Goal: Task Accomplishment & Management: Use online tool/utility

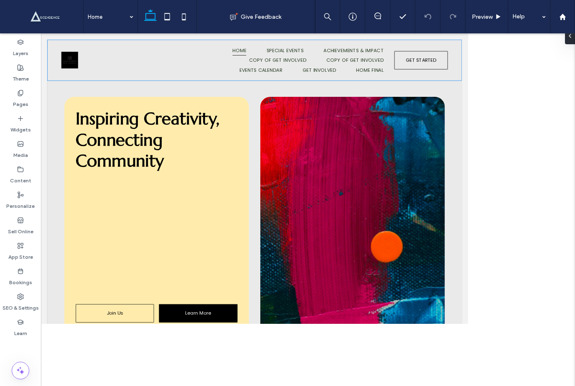
click at [364, 55] on span "Special Events" at bounding box center [345, 54] width 46 height 13
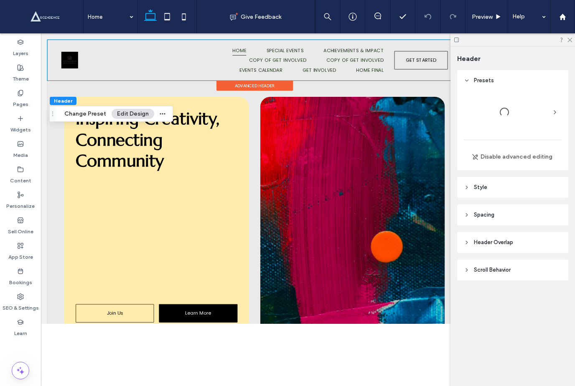
click at [430, 57] on span "Achievements & Impact" at bounding box center [431, 54] width 75 height 13
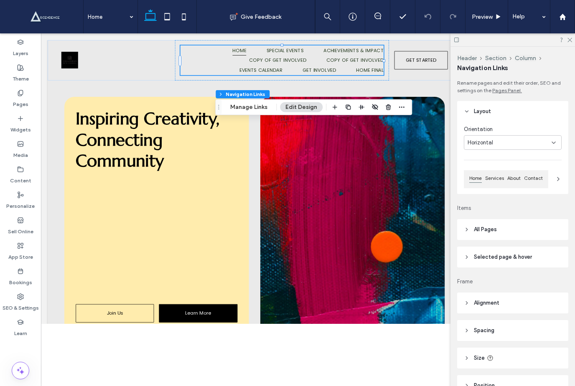
click at [439, 76] on span "Home Final" at bounding box center [452, 79] width 34 height 13
click at [229, 368] on div at bounding box center [308, 215] width 534 height 365
click at [563, 41] on icon at bounding box center [561, 40] width 6 height 6
click at [570, 41] on icon at bounding box center [568, 39] width 5 height 5
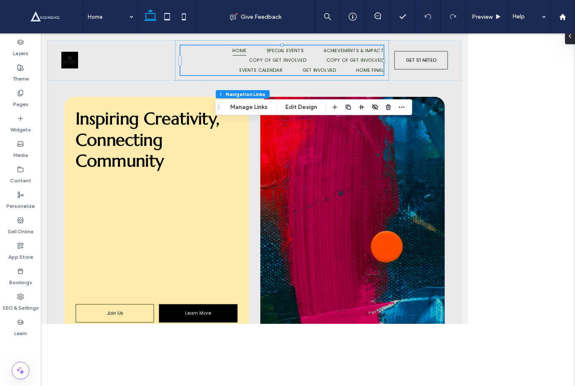
click at [474, 115] on div at bounding box center [308, 215] width 534 height 365
click at [501, 115] on div at bounding box center [308, 215] width 534 height 365
click at [553, 150] on div "Inspiring Creativity, Connecting Community Join Us Learn More" at bounding box center [307, 261] width 517 height 338
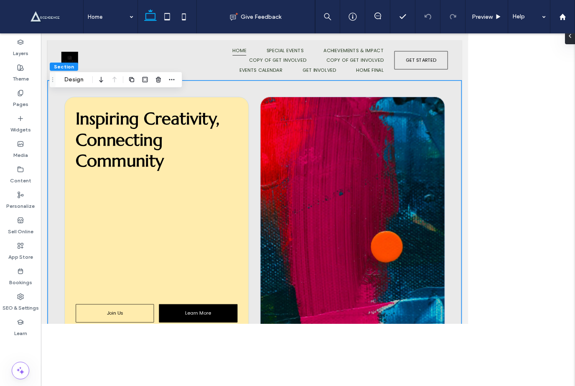
click at [228, 191] on h1 "Inspiring Creativity, Connecting Community" at bounding box center [185, 166] width 202 height 79
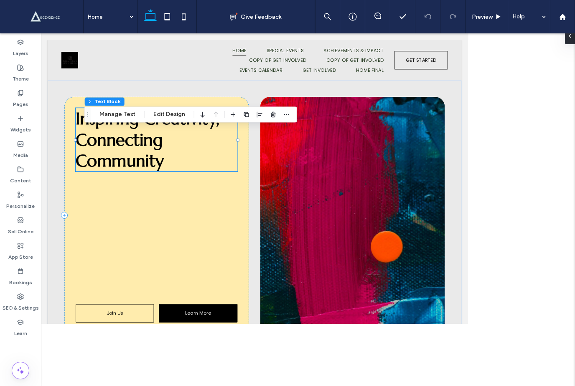
click at [256, 237] on div at bounding box center [185, 289] width 202 height 146
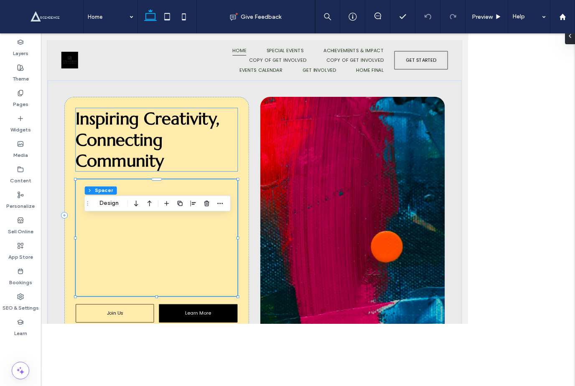
click at [243, 170] on h1 "Inspiring Creativity, Connecting Community" at bounding box center [185, 166] width 202 height 79
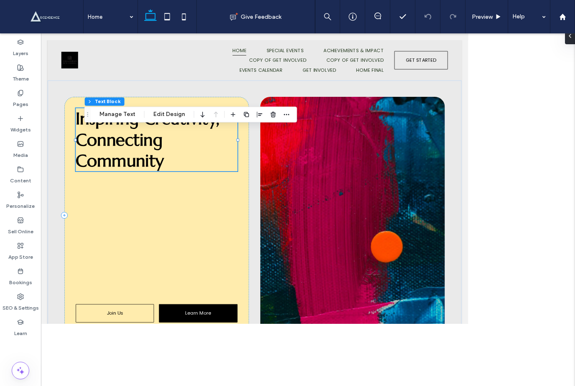
click at [119, 117] on button "Manage Text" at bounding box center [117, 114] width 47 height 10
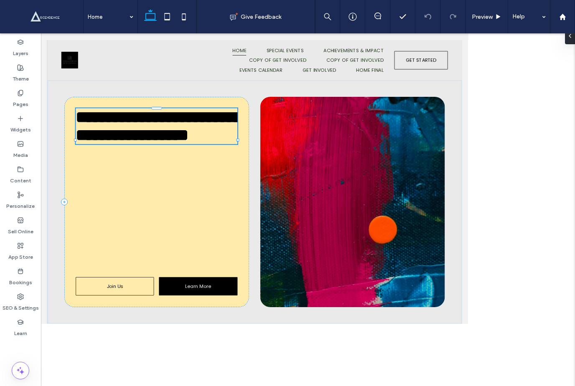
type input "*********"
type input "**"
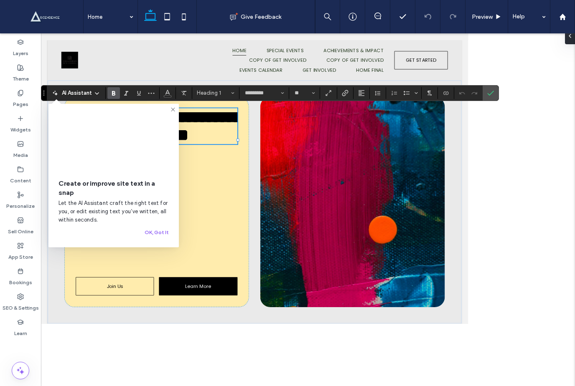
click at [175, 107] on icon at bounding box center [173, 110] width 7 height 7
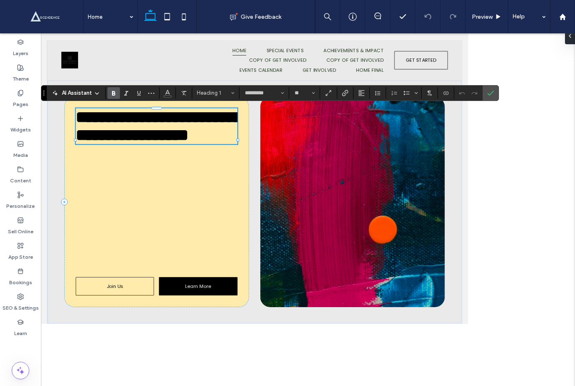
click at [236, 169] on h1 "**********" at bounding box center [185, 149] width 202 height 45
click at [99, 95] on icon at bounding box center [97, 93] width 7 height 7
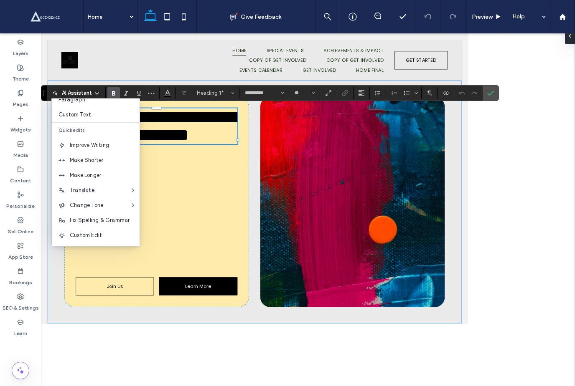
scroll to position [55, 0]
click at [109, 234] on span "Custom Edit" at bounding box center [105, 235] width 70 height 8
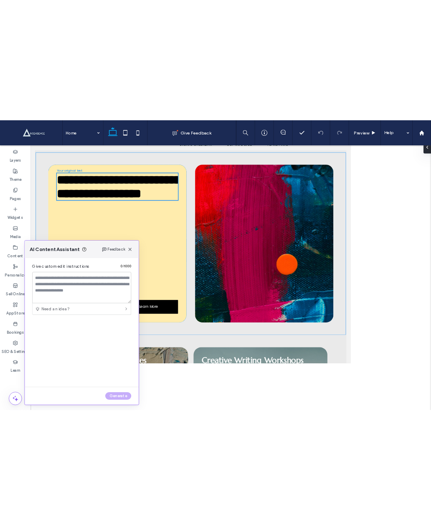
scroll to position [49, 0]
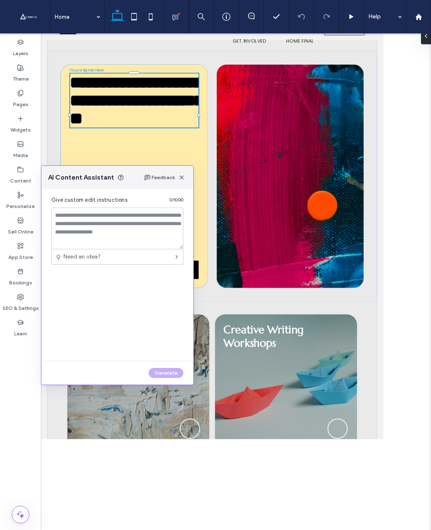
click at [400, 191] on div at bounding box center [236, 287] width 390 height 509
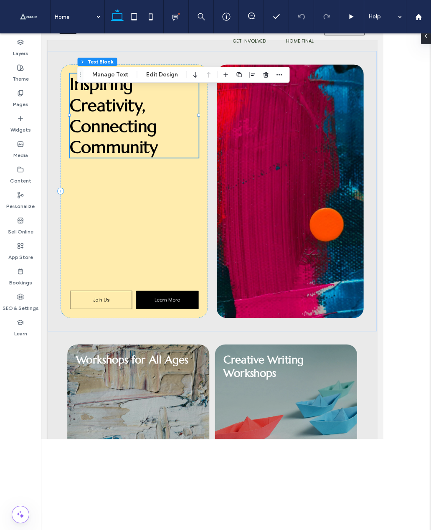
click at [6, 381] on div "Layers Theme Pages Widgets Media Content Personalize Sell Online App Store Book…" at bounding box center [20, 287] width 41 height 509
click at [15, 386] on div "Layers Theme Pages Widgets Media Content Personalize Sell Online App Store Book…" at bounding box center [20, 287] width 41 height 509
click at [34, 386] on div "Layers Theme Pages Widgets Media Content Personalize Sell Online App Store Book…" at bounding box center [20, 287] width 41 height 509
click at [93, 386] on div "Workshops for All Ages" at bounding box center [163, 505] width 178 height 167
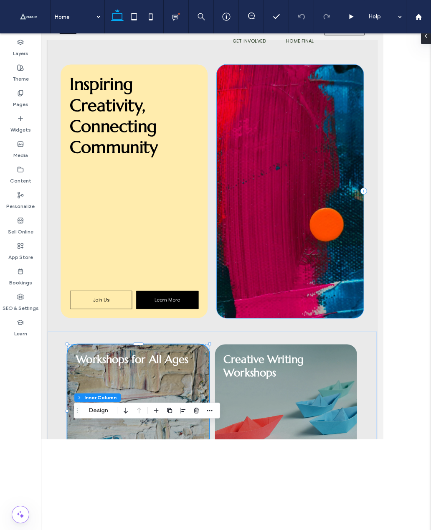
click at [402, 251] on div at bounding box center [353, 230] width 184 height 317
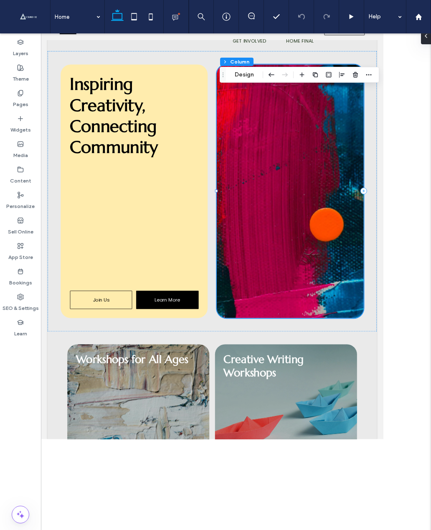
click at [354, 353] on div at bounding box center [353, 230] width 184 height 317
click at [392, 156] on div at bounding box center [353, 230] width 184 height 317
click at [237, 233] on div at bounding box center [157, 272] width 161 height 146
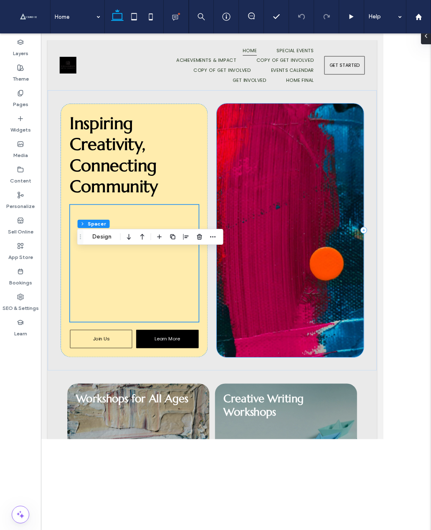
scroll to position [0, 0]
click at [460, 121] on div "Inspiring Creativity, Connecting Community Join Us Learn More" at bounding box center [254, 279] width 411 height 350
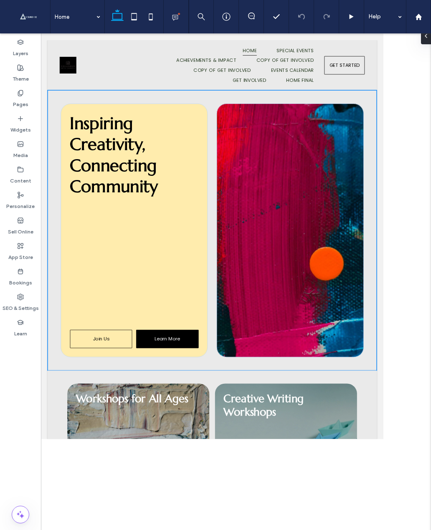
click at [452, 147] on div "Inspiring Creativity, Connecting Community Join Us Learn More" at bounding box center [254, 279] width 411 height 350
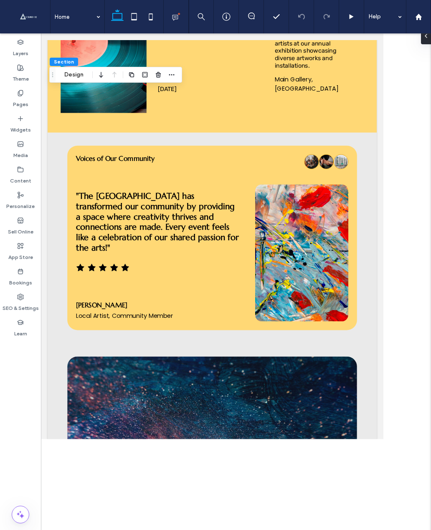
scroll to position [1135, 0]
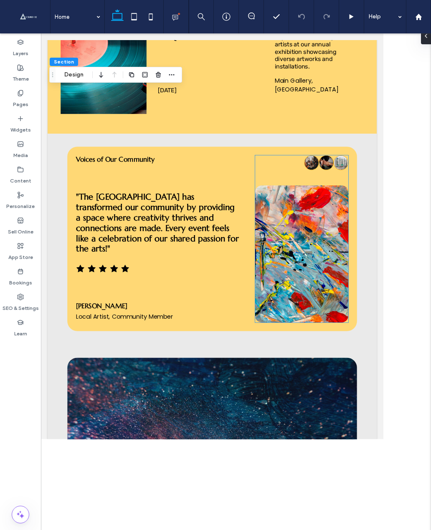
click at [391, 241] on span at bounding box center [367, 308] width 117 height 171
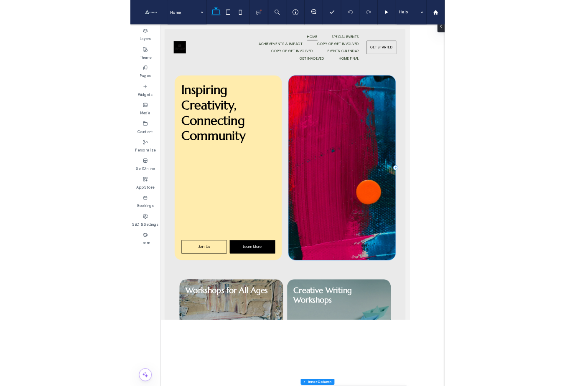
scroll to position [0, 0]
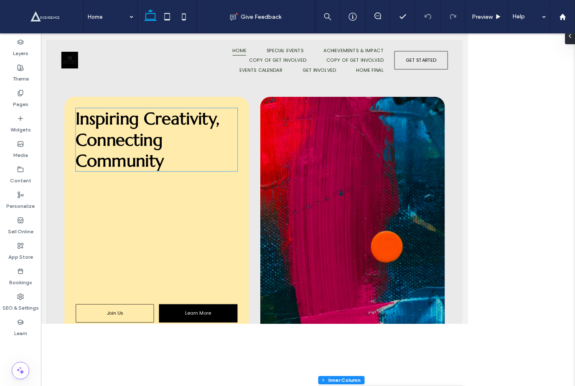
click at [205, 206] on h1 "Inspiring Creativity, Connecting Community" at bounding box center [185, 166] width 202 height 79
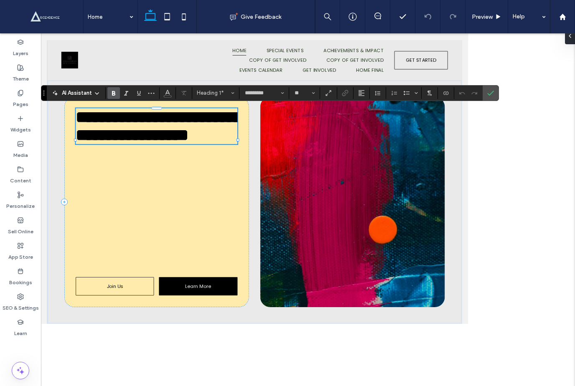
click at [216, 161] on h1 "**********" at bounding box center [185, 149] width 202 height 45
click at [216, 160] on h1 "**********" at bounding box center [185, 149] width 202 height 45
click at [350, 181] on div at bounding box center [430, 244] width 231 height 263
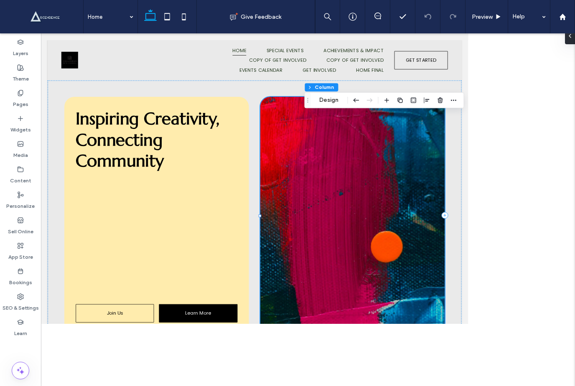
click at [180, 183] on span "Inspiring Creativity, Connecting Community" at bounding box center [174, 166] width 180 height 79
click at [180, 183] on div "Inspiring Creativity, Connecting Community" at bounding box center [185, 166] width 202 height 79
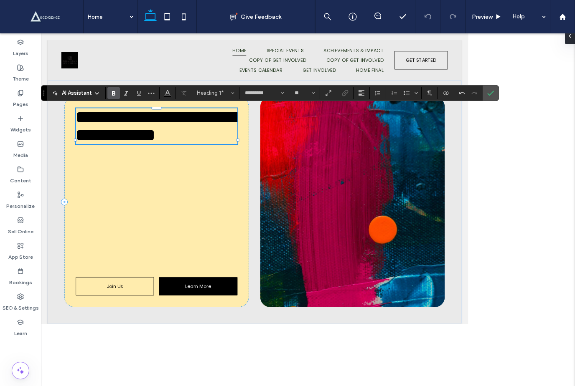
click at [510, 246] on div at bounding box center [308, 215] width 534 height 365
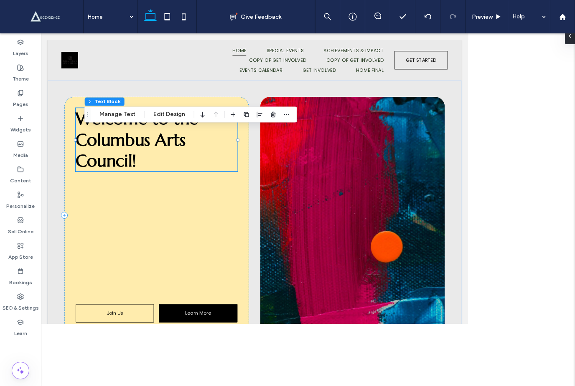
click at [205, 386] on link "Learn More" at bounding box center [237, 383] width 98 height 23
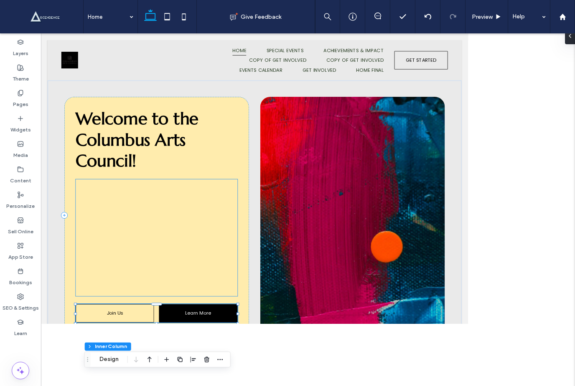
click at [114, 329] on div at bounding box center [185, 289] width 202 height 146
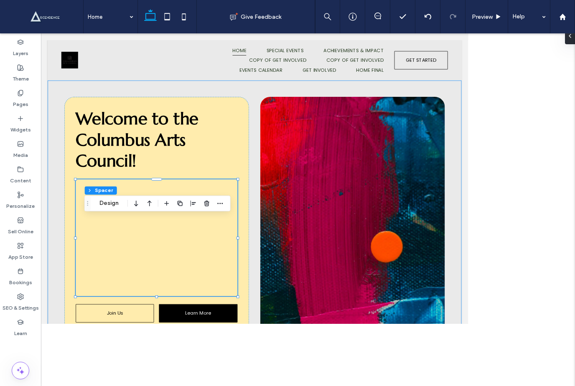
click at [91, 386] on div "Welcome to the Columbus Arts Council! Join Us Learn More" at bounding box center [307, 261] width 517 height 338
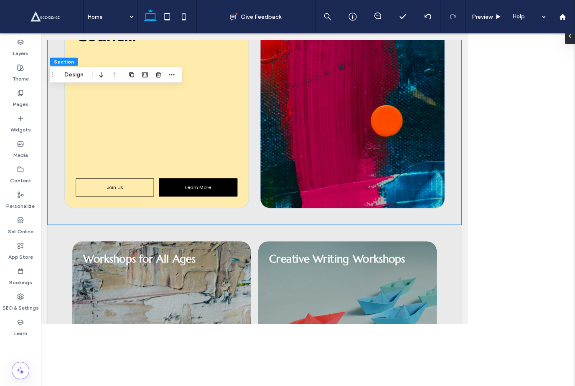
scroll to position [124, 0]
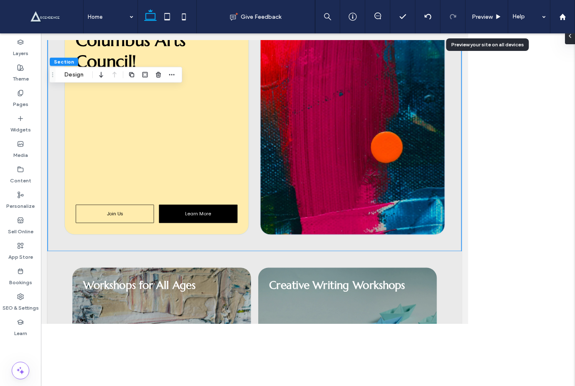
click at [486, 19] on span "Preview" at bounding box center [482, 16] width 21 height 7
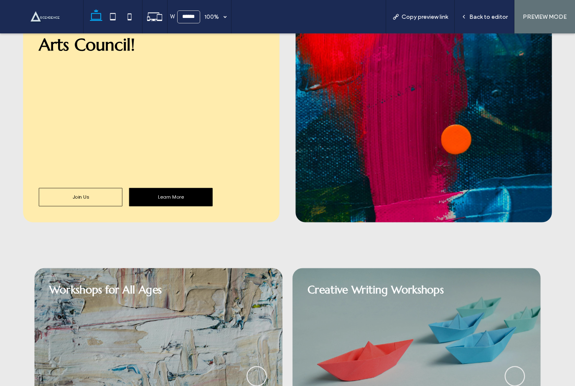
click at [111, 239] on span "Join Us" at bounding box center [101, 238] width 20 height 9
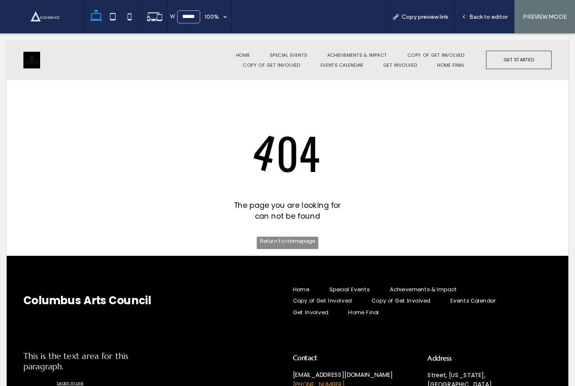
click at [553, 10] on div at bounding box center [287, 193] width 575 height 386
click at [489, 10] on div at bounding box center [287, 193] width 575 height 386
click at [307, 251] on div at bounding box center [287, 193] width 575 height 386
click at [301, 243] on div at bounding box center [287, 193] width 575 height 386
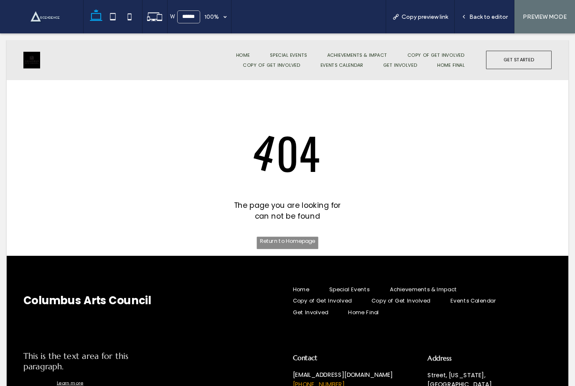
click at [301, 243] on div at bounding box center [287, 193] width 575 height 386
click at [300, 242] on div at bounding box center [287, 193] width 575 height 386
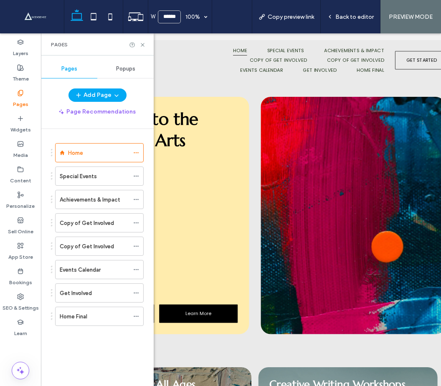
click at [77, 101] on span "button" at bounding box center [79, 95] width 8 height 13
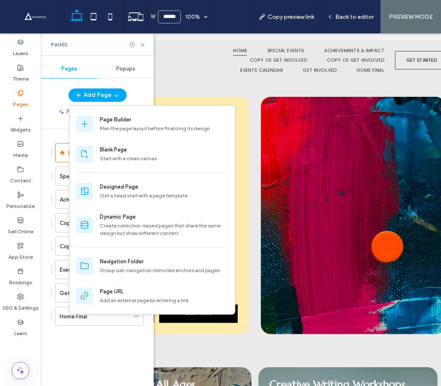
click at [233, 386] on div "Welcome to the Columbus Arts Council! Join Us Learn More" at bounding box center [185, 261] width 231 height 297
click at [145, 47] on icon at bounding box center [143, 45] width 6 height 6
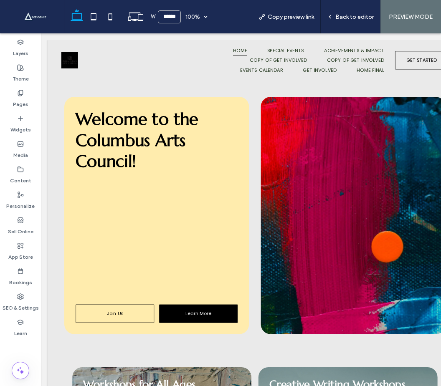
click at [147, 384] on link "Join Us" at bounding box center [133, 384] width 98 height 23
click at [127, 386] on span "Join Us" at bounding box center [134, 384] width 20 height 9
click at [143, 386] on link "Join Us" at bounding box center [133, 384] width 98 height 23
click at [122, 386] on link "Join Us" at bounding box center [133, 384] width 98 height 23
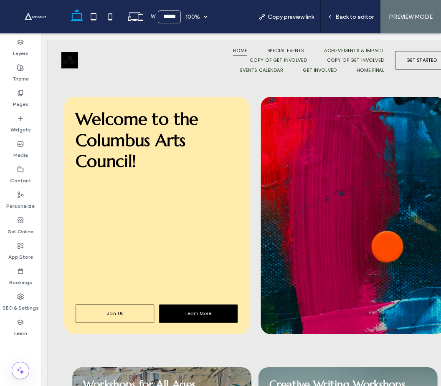
click at [122, 386] on link "Join Us" at bounding box center [133, 384] width 98 height 23
click at [107, 386] on link "Join Us" at bounding box center [133, 384] width 98 height 23
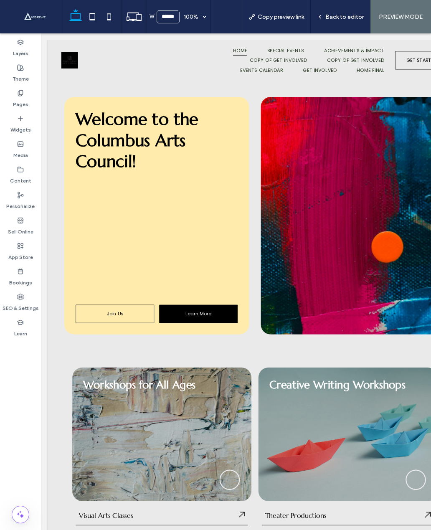
click at [342, 156] on div at bounding box center [431, 261] width 231 height 297
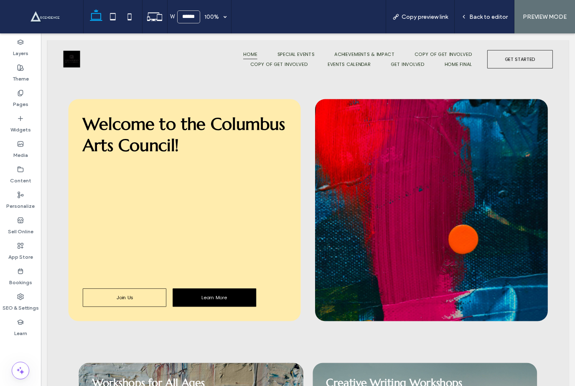
click at [105, 362] on link "Join Us" at bounding box center [145, 364] width 104 height 23
click at [132, 365] on link "Join Us" at bounding box center [145, 364] width 104 height 23
click at [128, 356] on link "Join Us" at bounding box center [145, 364] width 104 height 23
click at [20, 119] on icon at bounding box center [20, 118] width 7 height 7
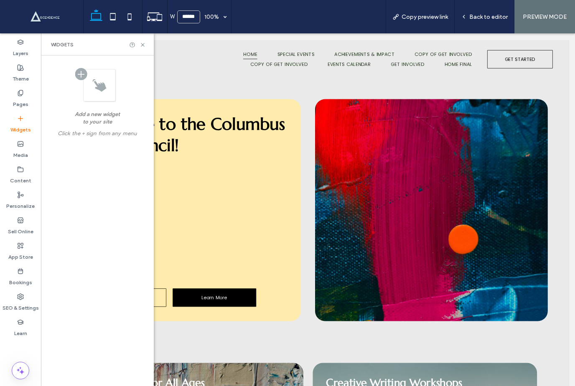
click at [17, 95] on icon at bounding box center [20, 93] width 7 height 7
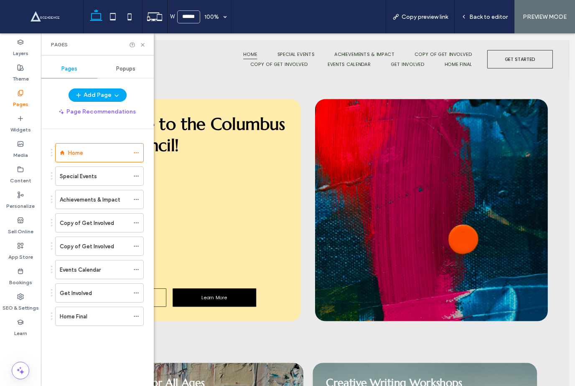
click at [256, 193] on div "Welcome to the Columbus Arts Council! Join Us Learn More" at bounding box center [220, 255] width 290 height 278
click at [204, 158] on span "Welcome to the Columbus Arts Council!" at bounding box center [219, 160] width 253 height 53
click at [227, 186] on span "Welcome to the Columbus Arts Council!" at bounding box center [219, 160] width 253 height 53
click at [202, 180] on span "Welcome to the Columbus Arts Council!" at bounding box center [219, 160] width 253 height 53
click at [201, 179] on span "Welcome to the Columbus Arts Council!" at bounding box center [219, 160] width 253 height 53
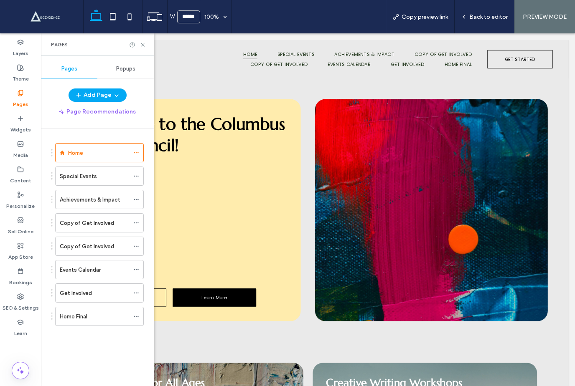
click at [227, 172] on span "Welcome to the Columbus Arts Council!" at bounding box center [219, 160] width 253 height 53
click at [228, 154] on span "Welcome to the Columbus Arts Council!" at bounding box center [219, 160] width 253 height 53
click at [237, 162] on span "Welcome to the Columbus Arts Council!" at bounding box center [219, 160] width 253 height 53
click at [139, 151] on icon at bounding box center [136, 153] width 6 height 6
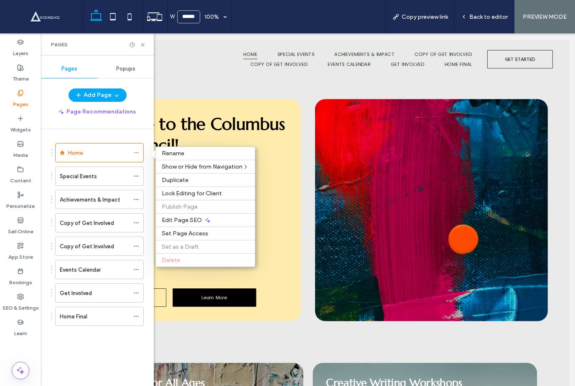
click at [176, 120] on div at bounding box center [308, 215] width 534 height 365
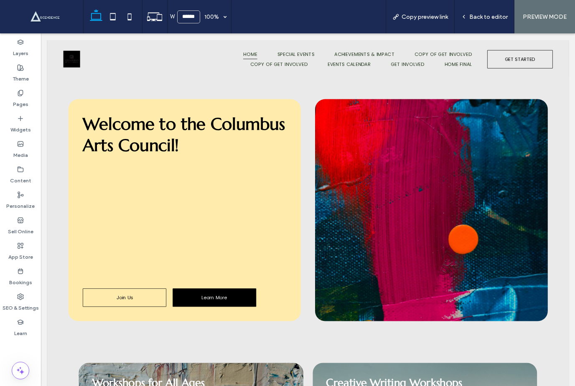
click at [145, 165] on span "Welcome to the Columbus Arts Council!" at bounding box center [219, 160] width 253 height 53
click at [140, 168] on span "Welcome to the Columbus Arts Council!" at bounding box center [219, 160] width 253 height 53
click at [303, 176] on span "Welcome to the Columbus Arts Council!" at bounding box center [219, 160] width 253 height 53
click at [340, 278] on div at bounding box center [220, 269] width 254 height 146
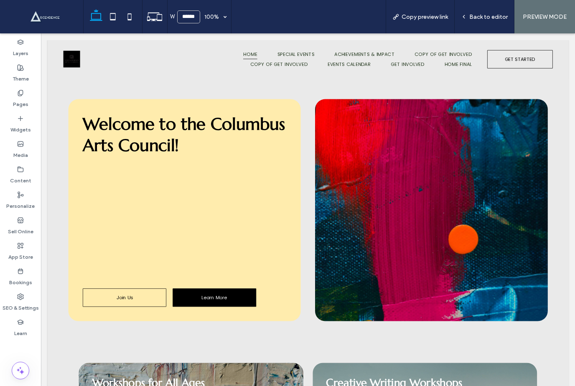
click at [283, 181] on span "Welcome to the Columbus Arts Council!" at bounding box center [219, 160] width 253 height 53
click at [282, 181] on span "Welcome to the Columbus Arts Council!" at bounding box center [219, 160] width 253 height 53
click at [213, 159] on span "Welcome to the Columbus Arts Council!" at bounding box center [219, 160] width 253 height 53
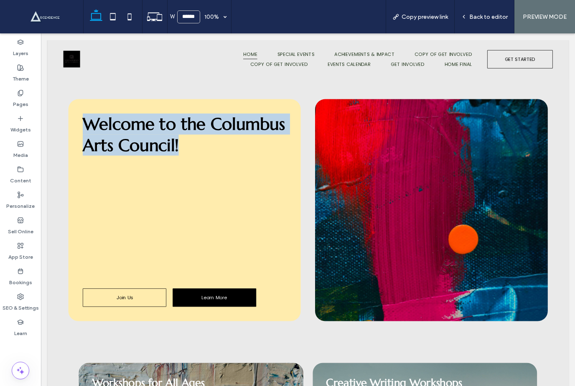
click at [340, 187] on div "Welcome to the Columbus Arts Council! Join Us Learn More" at bounding box center [220, 255] width 290 height 278
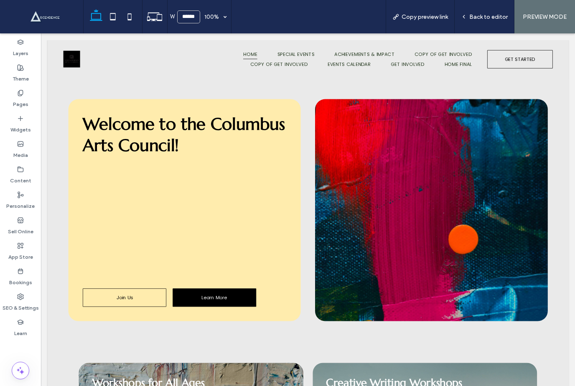
click at [340, 186] on h1 "Welcome to the Columbus Arts Council!" at bounding box center [220, 160] width 254 height 53
click at [254, 149] on span "Welcome to the Columbus Arts Council!" at bounding box center [219, 160] width 253 height 53
click at [254, 148] on span "Welcome to the Columbus Arts Council!" at bounding box center [219, 160] width 253 height 53
click at [162, 174] on span "Welcome to the Columbus Arts Council!" at bounding box center [219, 160] width 253 height 53
click at [156, 160] on span "Welcome to the Columbus Arts Council!" at bounding box center [219, 160] width 253 height 53
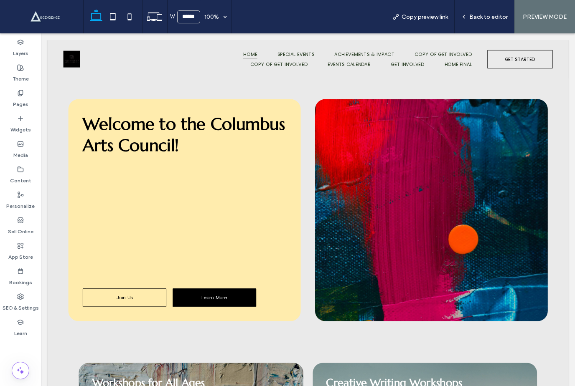
click at [174, 171] on span "Welcome to the Columbus Arts Council!" at bounding box center [219, 160] width 253 height 53
click at [331, 172] on h1 "Welcome to the Columbus Arts Council!" at bounding box center [220, 160] width 254 height 53
click at [312, 167] on span "Welcome to the Columbus Arts Council!" at bounding box center [219, 160] width 253 height 53
click at [255, 137] on span "Welcome to the Columbus Arts Council!" at bounding box center [219, 160] width 253 height 53
click at [241, 165] on span "Welcome to the Columbus Arts Council!" at bounding box center [219, 160] width 253 height 53
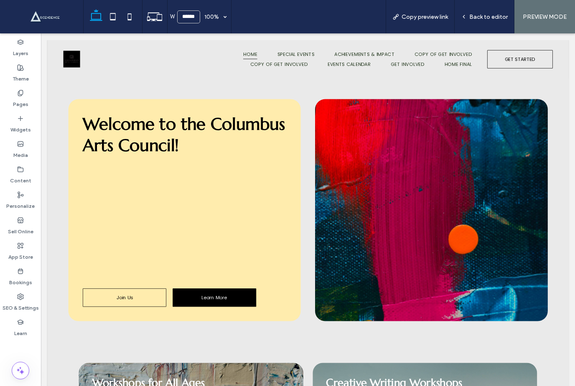
click at [241, 165] on span "Welcome to the Columbus Arts Council!" at bounding box center [219, 160] width 253 height 53
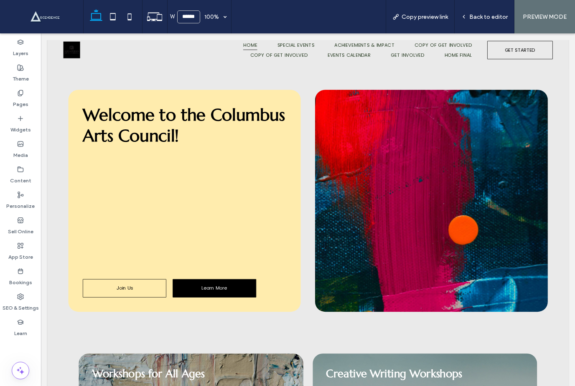
scroll to position [17, 0]
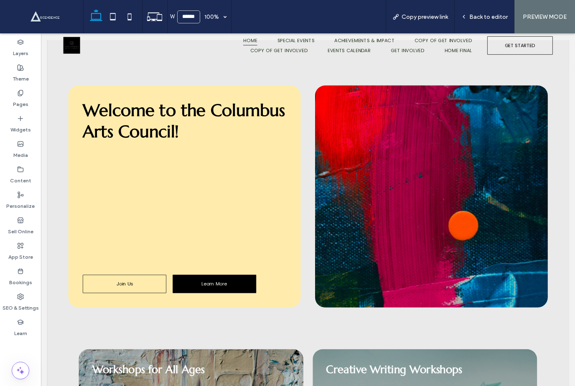
click at [118, 132] on span "Welcome to the Columbus Arts Council!" at bounding box center [219, 143] width 253 height 53
click at [129, 145] on span "Welcome to the Columbus Arts Council!" at bounding box center [219, 143] width 253 height 53
click at [104, 127] on span "Welcome to the Columbus Arts Council!" at bounding box center [219, 143] width 253 height 53
click at [126, 139] on span "Welcome to the Columbus Arts Council!" at bounding box center [219, 143] width 253 height 53
click at [134, 142] on span "Welcome to the Columbus Arts Council!" at bounding box center [219, 143] width 253 height 53
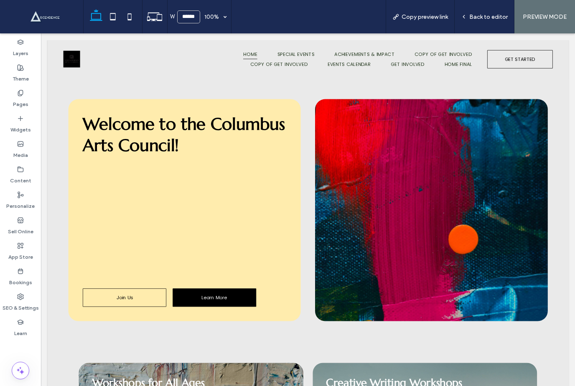
scroll to position [0, 0]
click at [225, 156] on span "Welcome to the Columbus Arts Council!" at bounding box center [219, 160] width 253 height 53
click at [244, 169] on span "Welcome to the Columbus Arts Council!" at bounding box center [219, 160] width 253 height 53
click at [292, 165] on span "Welcome to the Columbus Arts Council!" at bounding box center [219, 160] width 253 height 53
click at [291, 165] on span "Welcome to the Columbus Arts Council!" at bounding box center [219, 160] width 253 height 53
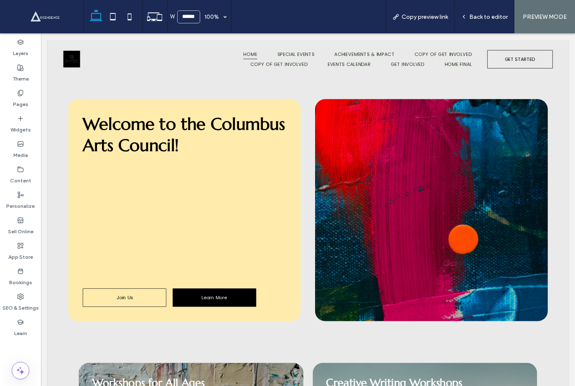
click at [93, 15] on icon at bounding box center [96, 16] width 17 height 17
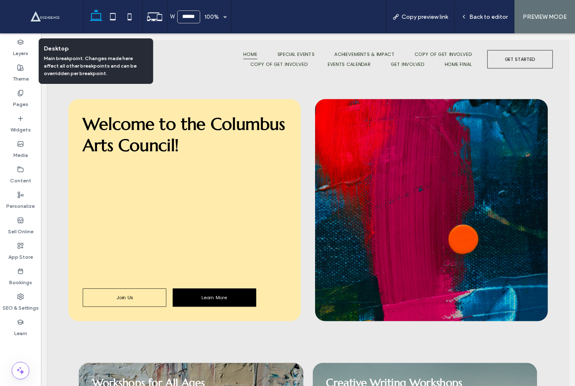
click at [275, 177] on span "Welcome to the Columbus Arts Council!" at bounding box center [219, 160] width 253 height 53
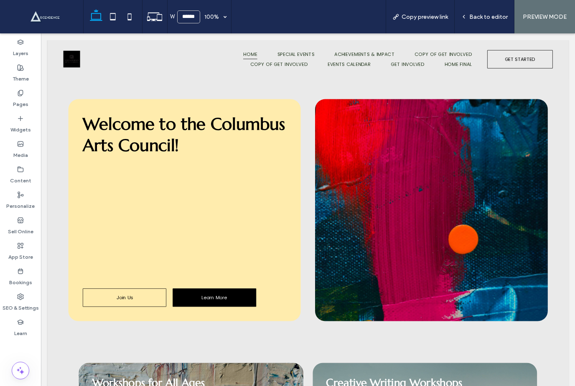
click at [310, 189] on div "Welcome to the Columbus Arts Council! Join Us Learn More" at bounding box center [220, 255] width 290 height 278
click at [312, 185] on span "Welcome to the Columbus Arts Council!" at bounding box center [219, 160] width 253 height 53
click at [441, 19] on span "Back to editor" at bounding box center [488, 16] width 38 height 7
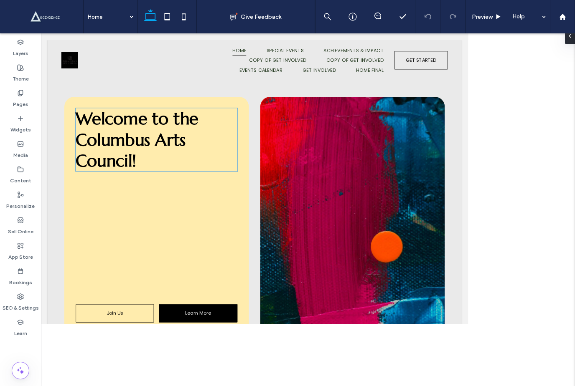
click at [179, 170] on span "Welcome to the Columbus Arts Council!" at bounding box center [160, 166] width 153 height 79
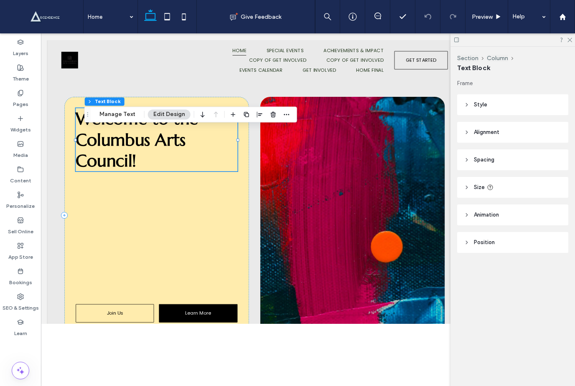
click at [166, 185] on h1 "Welcome to the Columbus Arts Council!" at bounding box center [185, 166] width 202 height 79
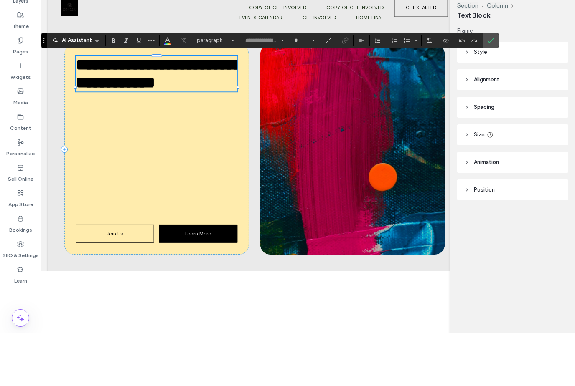
type input "*********"
type input "**"
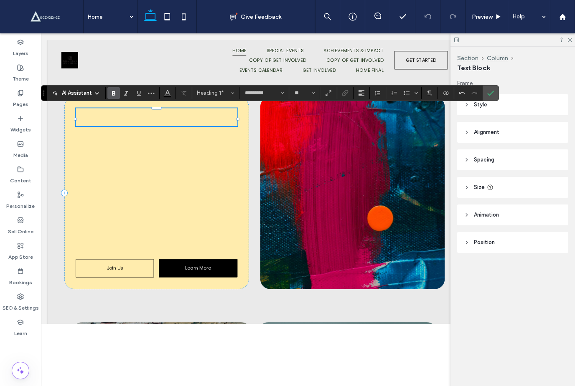
click at [108, 142] on h1 "﻿" at bounding box center [185, 138] width 202 height 23
click at [108, 140] on h1 "﻿" at bounding box center [185, 138] width 202 height 23
click at [106, 140] on h1 "﻿" at bounding box center [185, 138] width 202 height 23
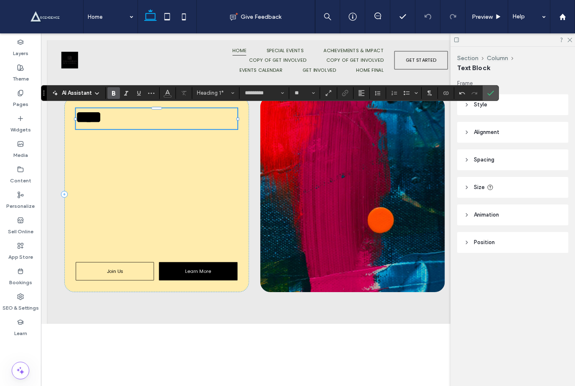
click at [441, 105] on icon at bounding box center [467, 105] width 6 height 6
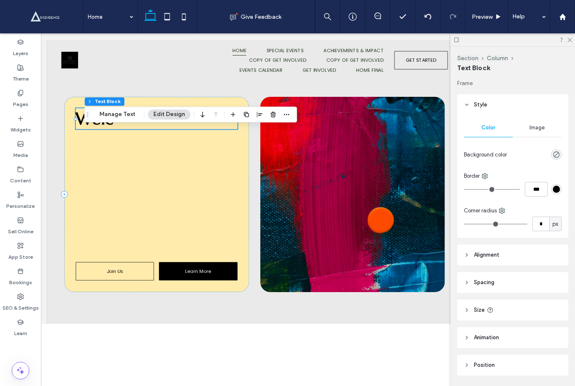
click at [441, 132] on div "Image" at bounding box center [536, 128] width 49 height 18
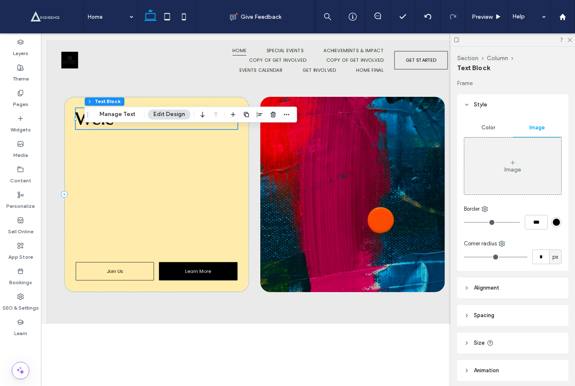
click at [441, 127] on div "Color" at bounding box center [488, 128] width 49 height 18
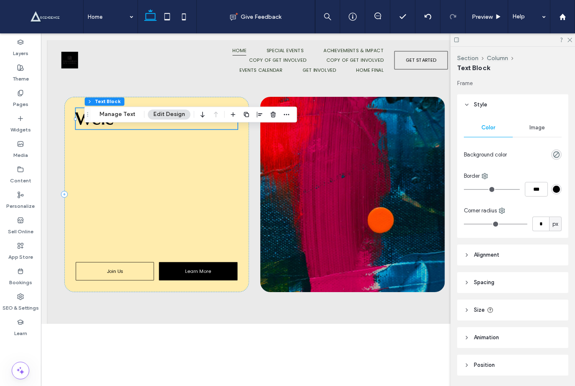
click at [155, 115] on button "Edit Design" at bounding box center [169, 114] width 43 height 10
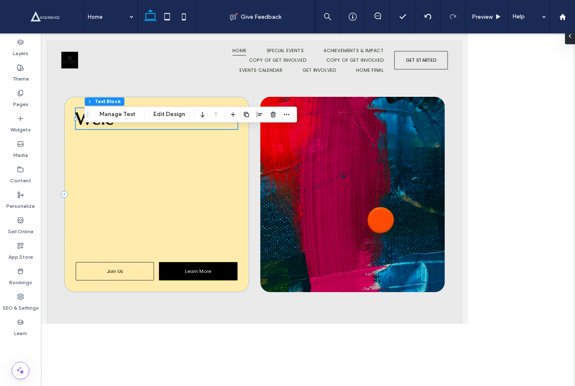
click at [163, 119] on button "Edit Design" at bounding box center [169, 114] width 43 height 10
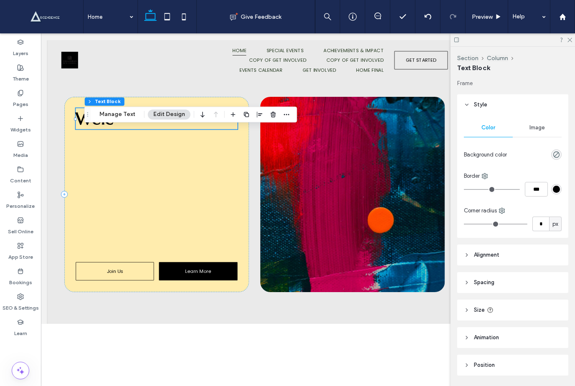
click at [115, 119] on button "Manage Text" at bounding box center [117, 114] width 47 height 10
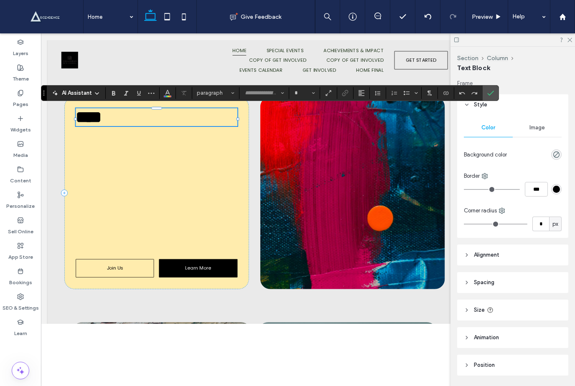
type input "*********"
type input "**"
click at [73, 96] on span "AI Assistant" at bounding box center [77, 93] width 30 height 8
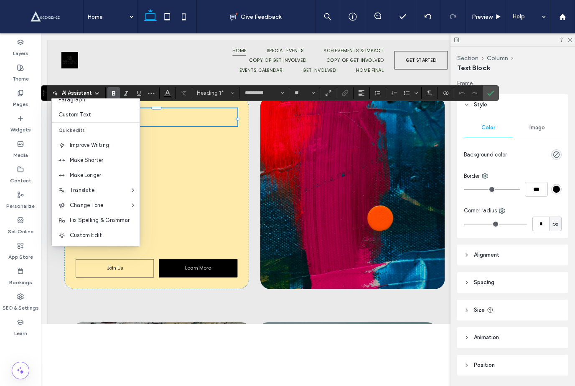
scroll to position [55, 0]
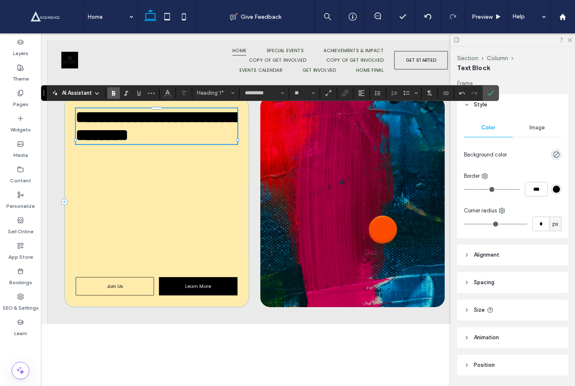
click at [98, 171] on span "**********" at bounding box center [188, 149] width 208 height 43
click at [99, 169] on span "**********" at bounding box center [188, 149] width 208 height 43
click at [88, 171] on span "**********" at bounding box center [188, 149] width 208 height 43
click at [94, 170] on span "**********" at bounding box center [188, 149] width 208 height 43
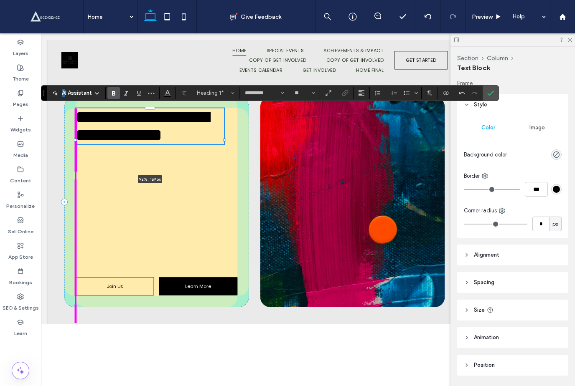
type input "**"
type input "****"
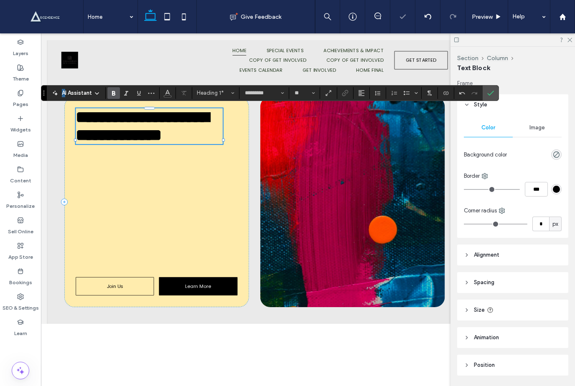
click at [116, 171] on span "**********" at bounding box center [167, 149] width 167 height 43
click at [269, 172] on div at bounding box center [269, 166] width 0 height 79
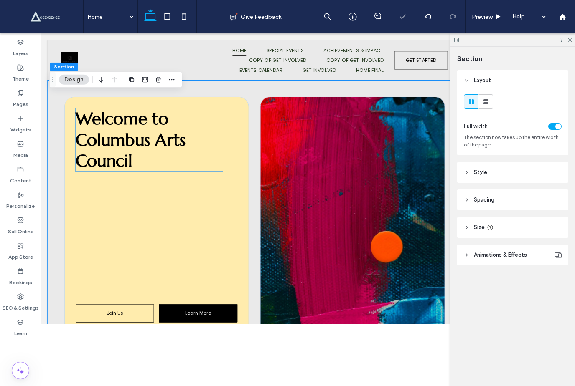
click at [203, 181] on span "Welcome to Columbus Arts Council" at bounding box center [152, 166] width 137 height 79
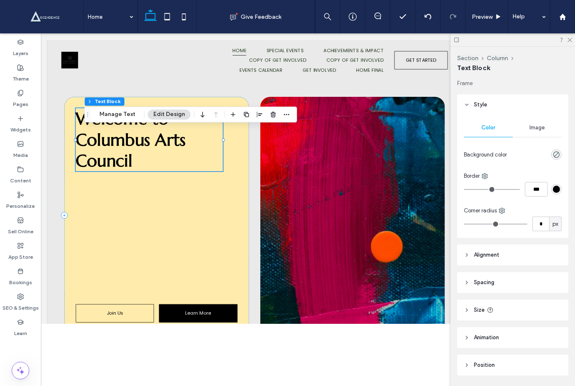
click at [441, 61] on button "Column" at bounding box center [497, 58] width 21 height 7
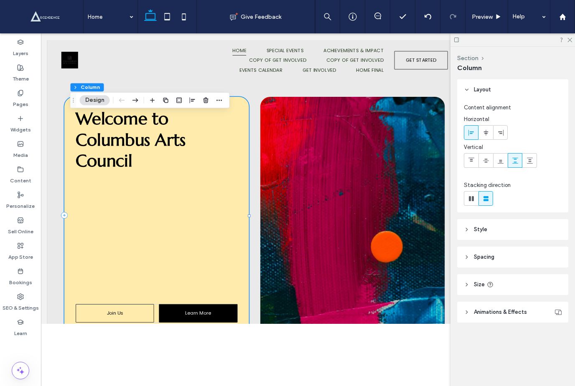
click at [17, 44] on icon at bounding box center [20, 42] width 7 height 7
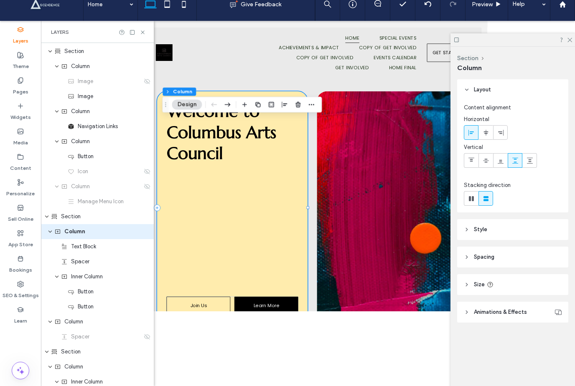
scroll to position [18, 0]
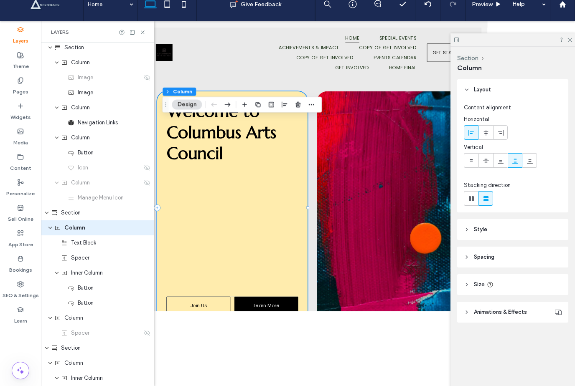
click at [23, 52] on icon at bounding box center [20, 55] width 7 height 7
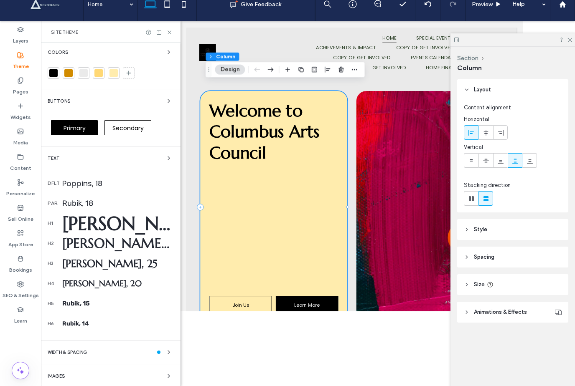
scroll to position [69, 0]
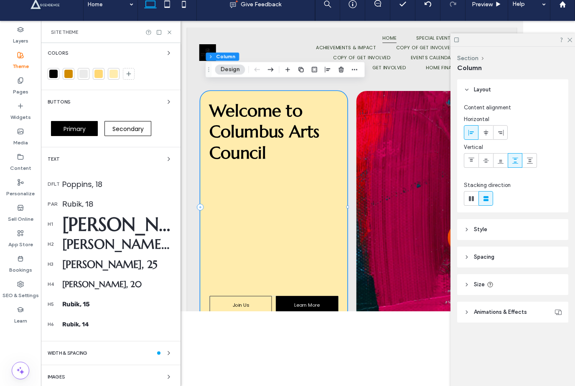
click at [104, 179] on div "Poppins, 18" at bounding box center [118, 184] width 112 height 11
select select "*******"
select select "***"
select select "****"
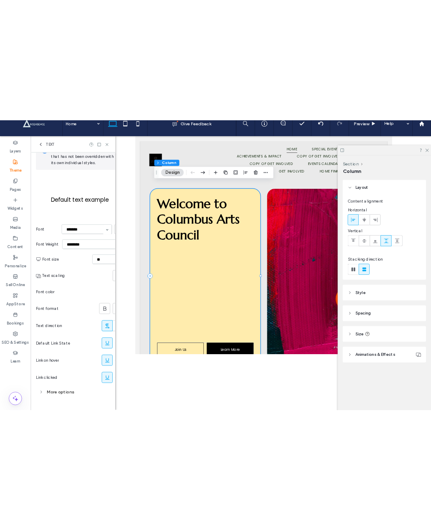
scroll to position [21, 0]
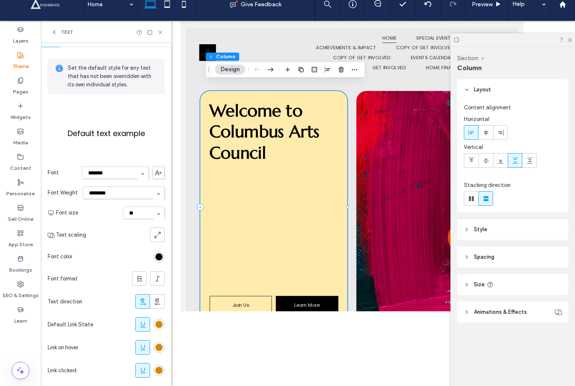
click at [127, 167] on select "**********" at bounding box center [115, 173] width 67 height 13
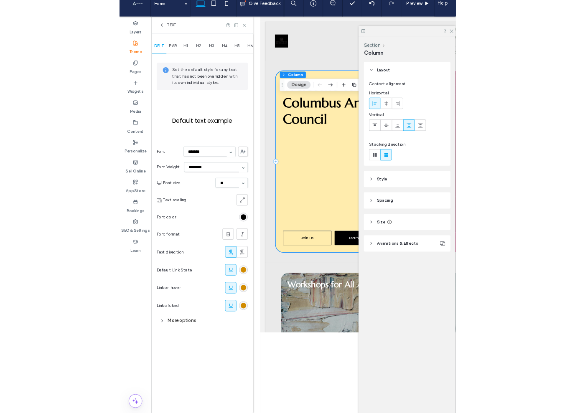
scroll to position [0, 0]
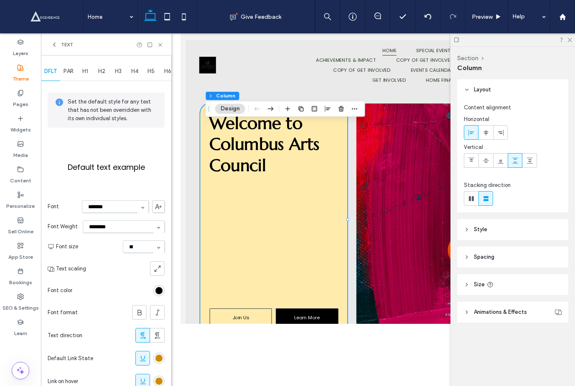
click at [370, 360] on div at bounding box center [377, 215] width 394 height 365
click at [154, 211] on span at bounding box center [158, 206] width 13 height 13
click at [155, 211] on section "**********" at bounding box center [106, 206] width 117 height 21
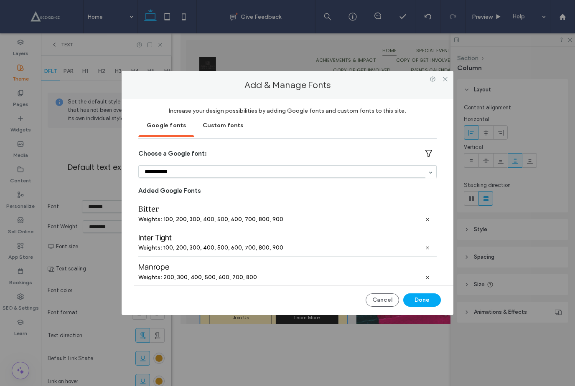
click at [227, 130] on div "Custom fonts" at bounding box center [222, 124] width 57 height 21
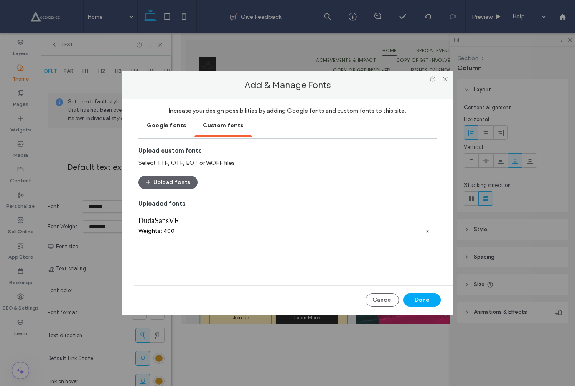
click at [180, 181] on button "Upload fonts" at bounding box center [167, 182] width 59 height 13
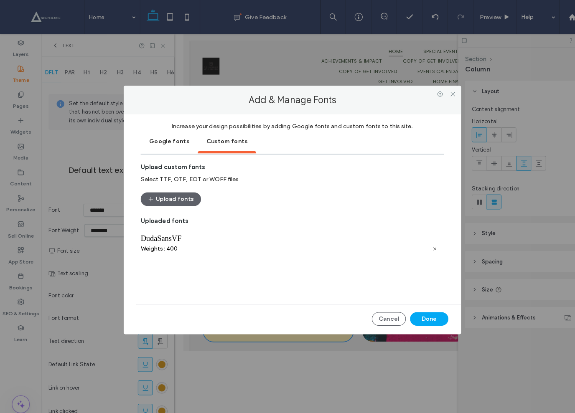
click at [441, 92] on icon at bounding box center [445, 92] width 6 height 6
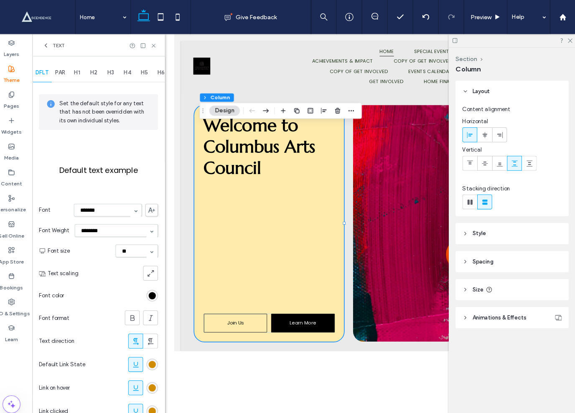
click at [441, 38] on icon at bounding box center [568, 39] width 5 height 5
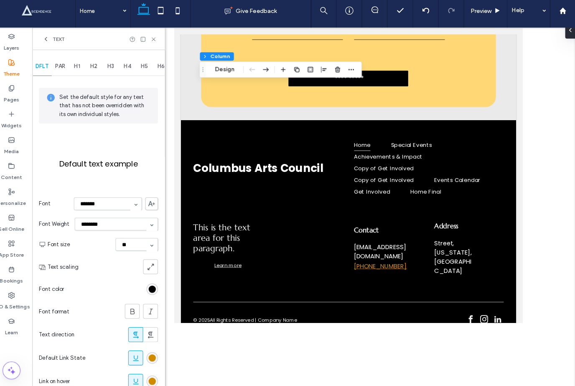
scroll to position [2079, 0]
